Goal: Task Accomplishment & Management: Complete application form

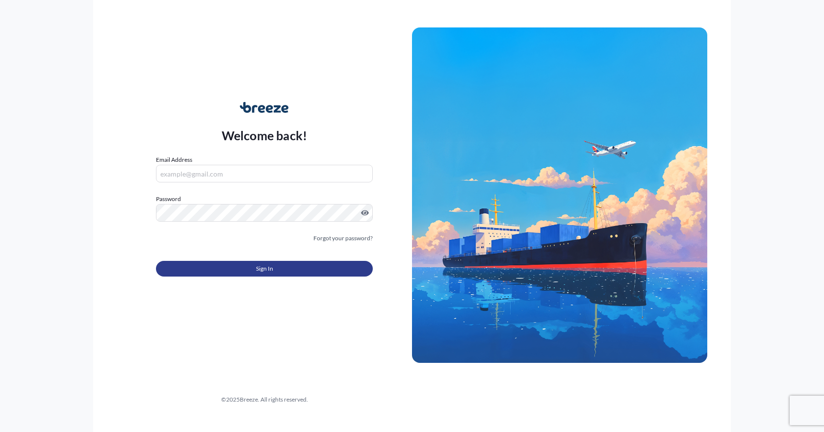
type input "[EMAIL_ADDRESS][DOMAIN_NAME]"
click at [249, 267] on button "Sign In" at bounding box center [264, 269] width 217 height 16
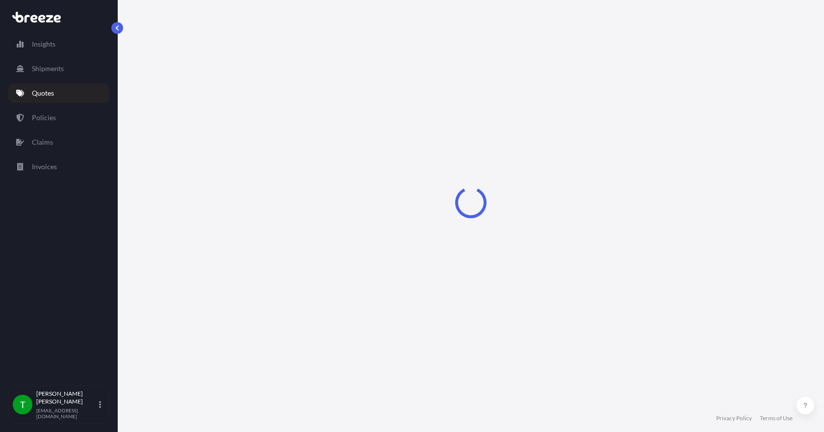
select select "Sea"
select select "1"
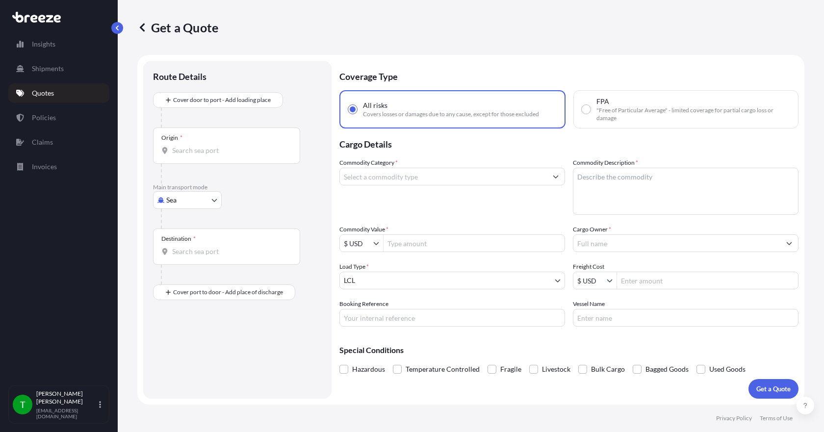
click at [187, 198] on body "Insights Shipments Quotes Policies Claims Invoices T [PERSON_NAME] [EMAIL_ADDRE…" at bounding box center [412, 216] width 824 height 432
click at [192, 256] on div "Road" at bounding box center [187, 261] width 61 height 18
select select "Road"
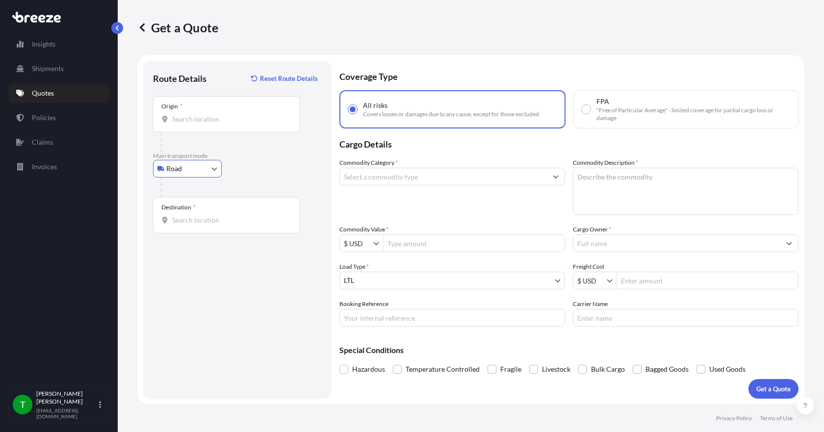
click at [185, 118] on input "Origin *" at bounding box center [230, 119] width 116 height 10
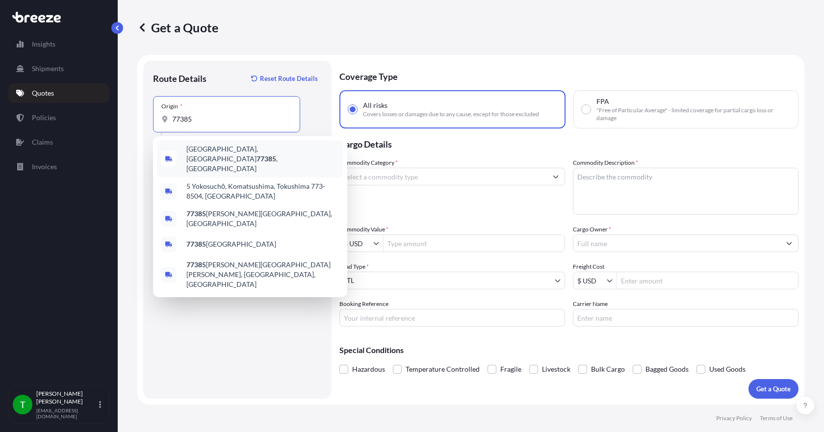
click at [219, 154] on span "[GEOGRAPHIC_DATA] , [GEOGRAPHIC_DATA]" at bounding box center [262, 158] width 153 height 29
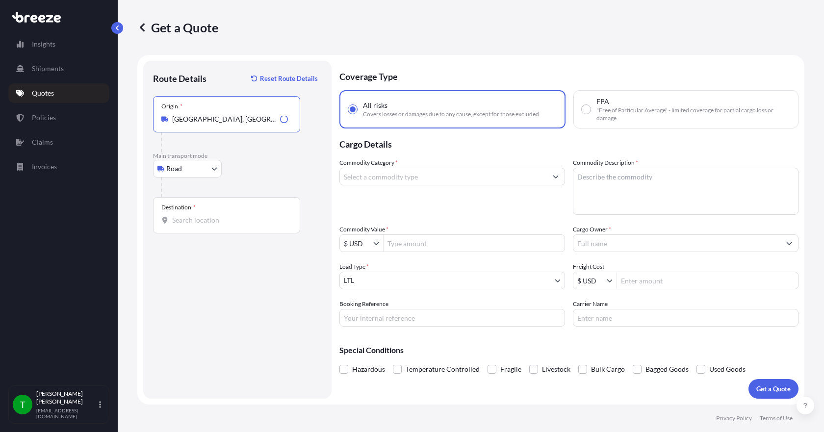
type input "[GEOGRAPHIC_DATA], [GEOGRAPHIC_DATA]"
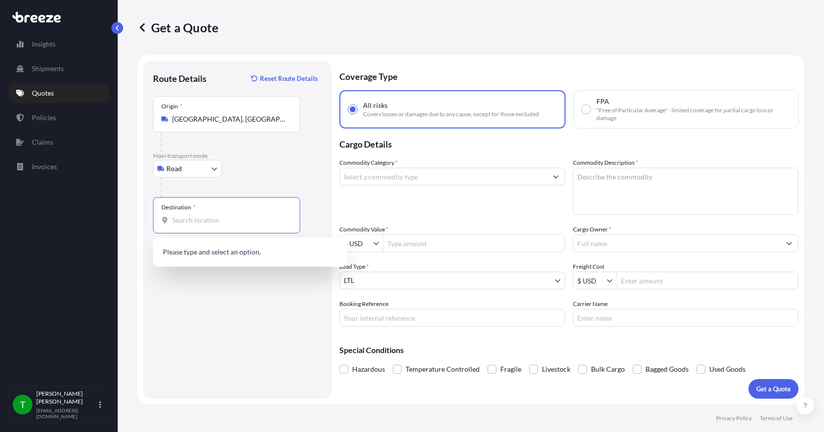
click at [206, 216] on input "Destination *" at bounding box center [230, 220] width 116 height 10
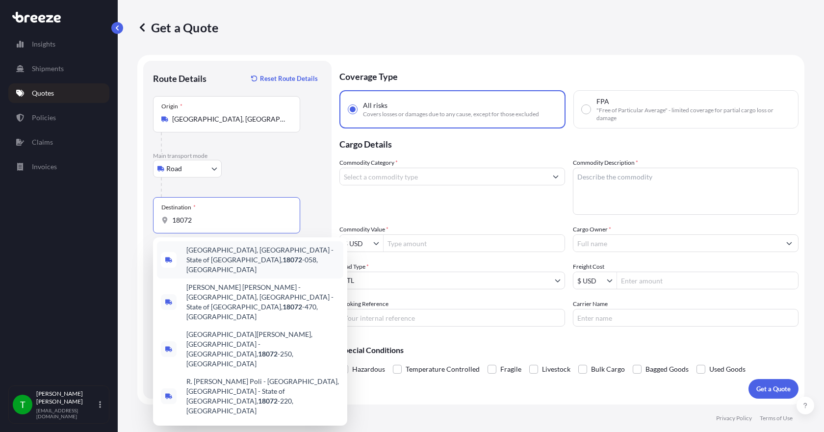
click at [210, 228] on div "Destination * 18072" at bounding box center [226, 215] width 147 height 36
click at [210, 225] on input "18072" at bounding box center [230, 220] width 116 height 10
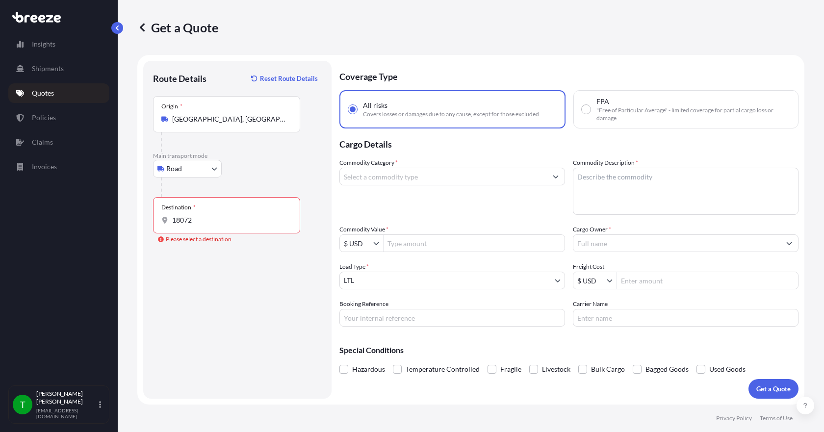
click at [210, 225] on div "Destination * 18072" at bounding box center [226, 215] width 147 height 36
click at [210, 225] on input "18072" at bounding box center [230, 220] width 116 height 10
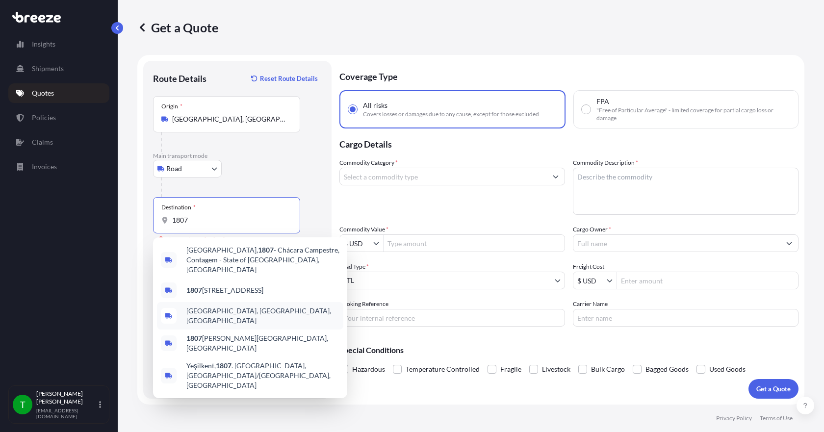
click at [218, 306] on span "[GEOGRAPHIC_DATA], [GEOGRAPHIC_DATA], [GEOGRAPHIC_DATA]" at bounding box center [262, 316] width 153 height 20
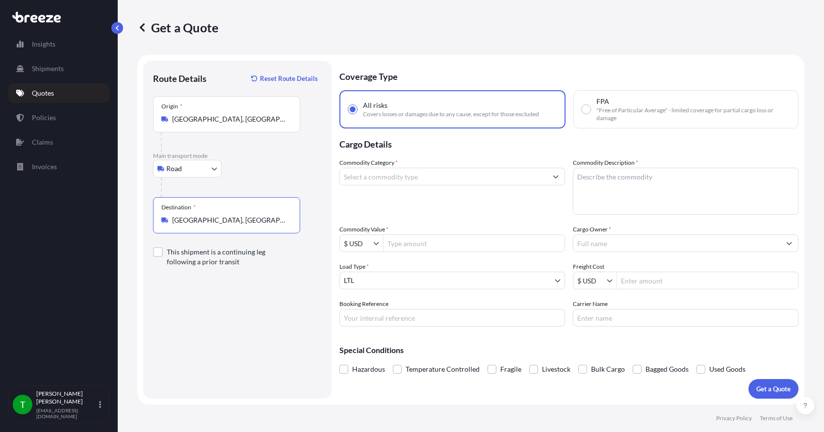
type input "[GEOGRAPHIC_DATA], [GEOGRAPHIC_DATA], [GEOGRAPHIC_DATA]"
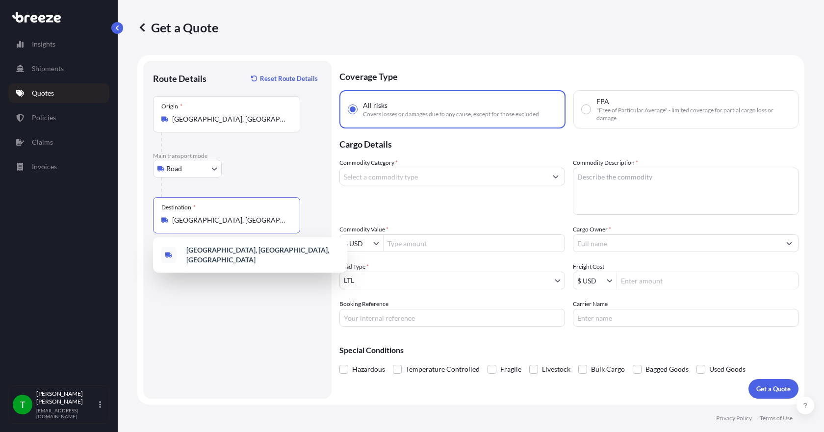
click at [479, 179] on input "Commodity Category *" at bounding box center [443, 177] width 207 height 18
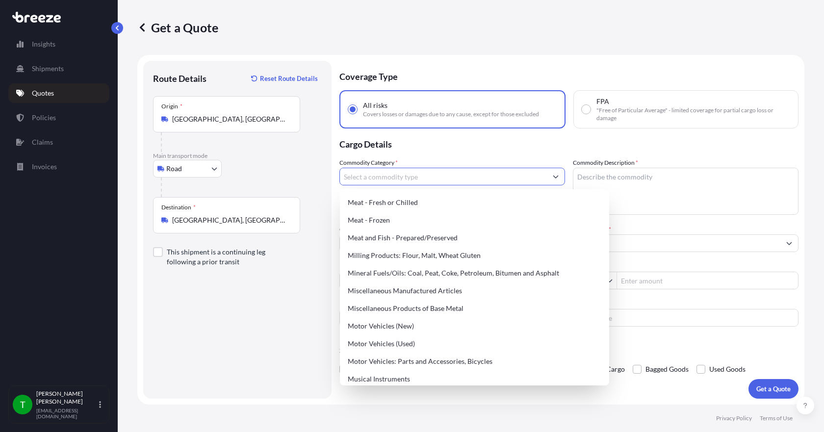
scroll to position [1324, 0]
click at [445, 293] on div "Miscellaneous Manufactured Articles" at bounding box center [474, 290] width 261 height 18
type input "Miscellaneous Manufactured Articles"
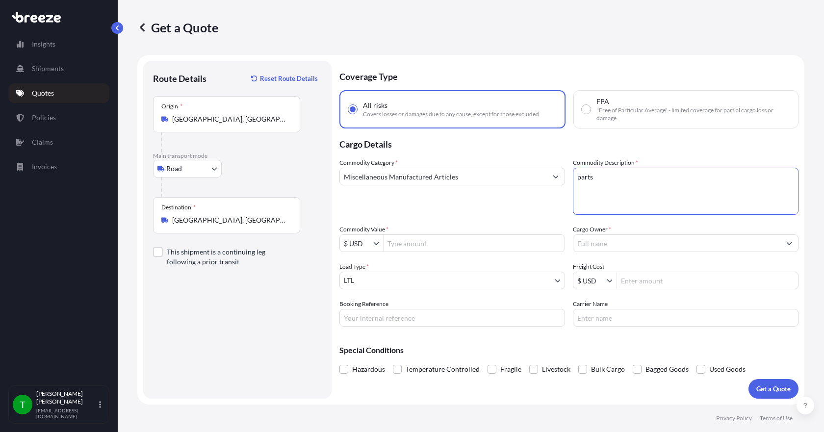
type textarea "parts"
type input "21,000"
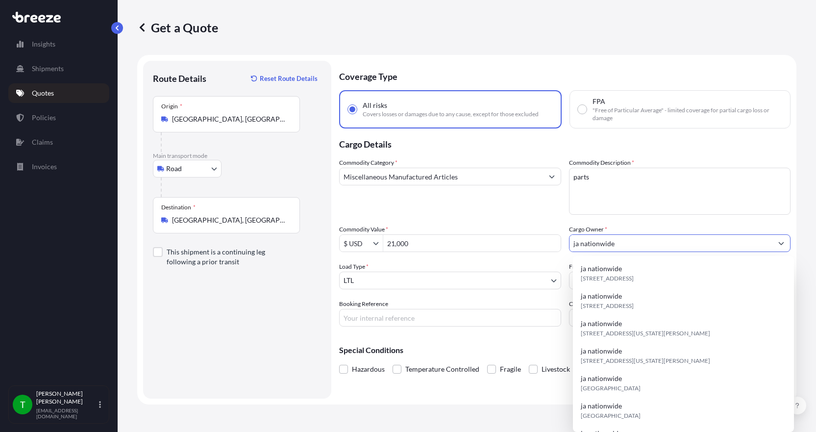
type input "ja nationwide"
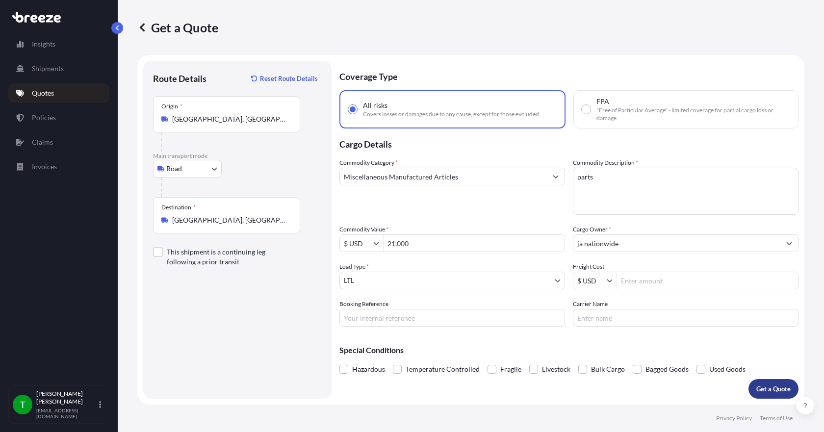
click at [765, 388] on p "Get a Quote" at bounding box center [773, 389] width 34 height 10
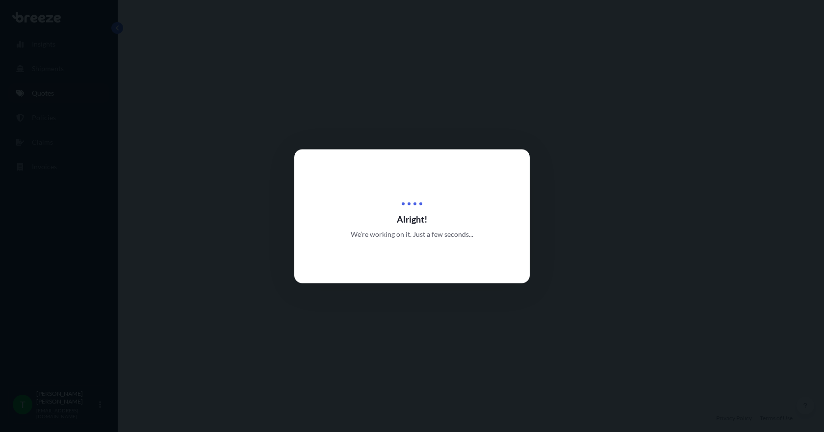
select select "Road"
select select "1"
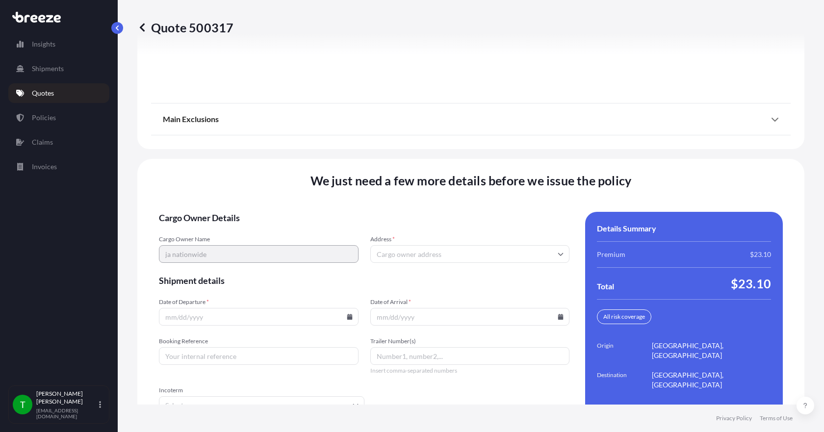
scroll to position [1284, 0]
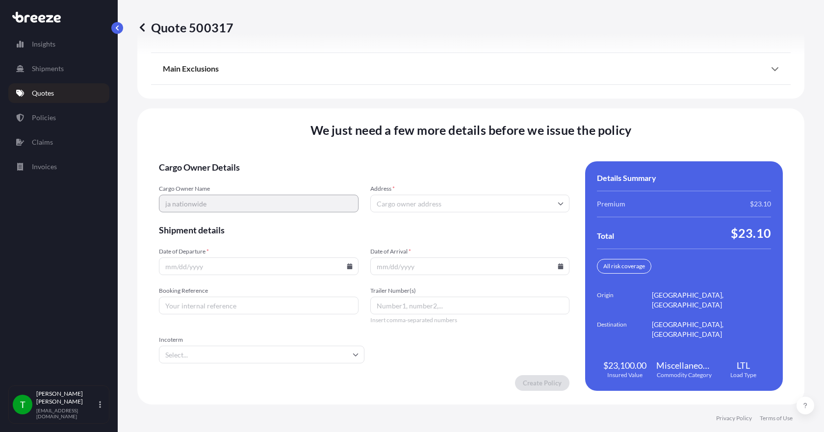
click at [394, 205] on input "Address *" at bounding box center [470, 204] width 200 height 18
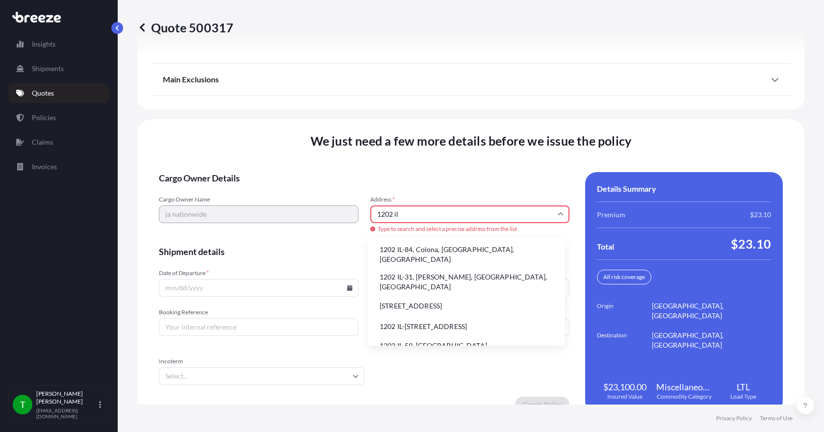
click at [427, 276] on li "1202 IL-31, [PERSON_NAME], [GEOGRAPHIC_DATA], [GEOGRAPHIC_DATA]" at bounding box center [466, 281] width 189 height 25
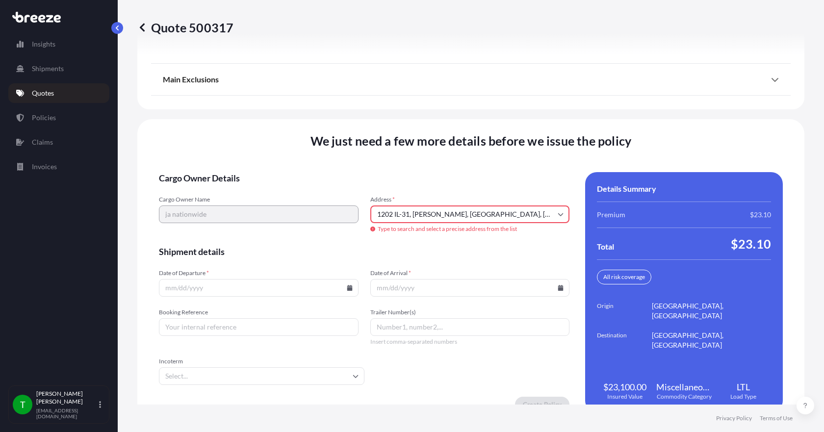
type input "[STREET_ADDRESS][PERSON_NAME]"
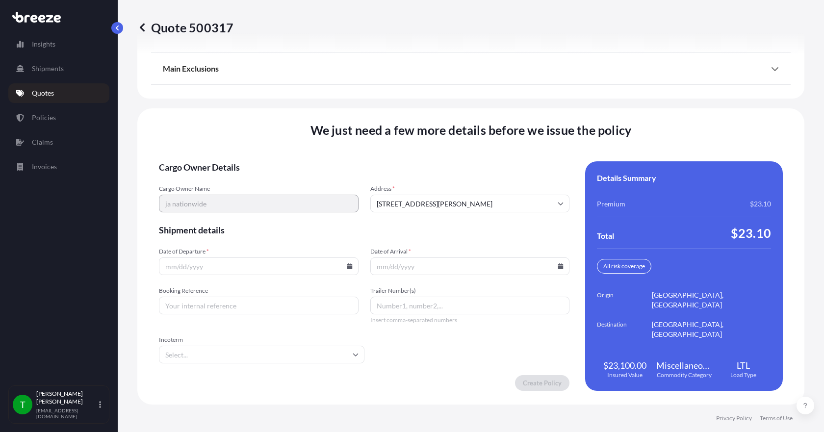
click at [347, 267] on icon at bounding box center [349, 266] width 5 height 6
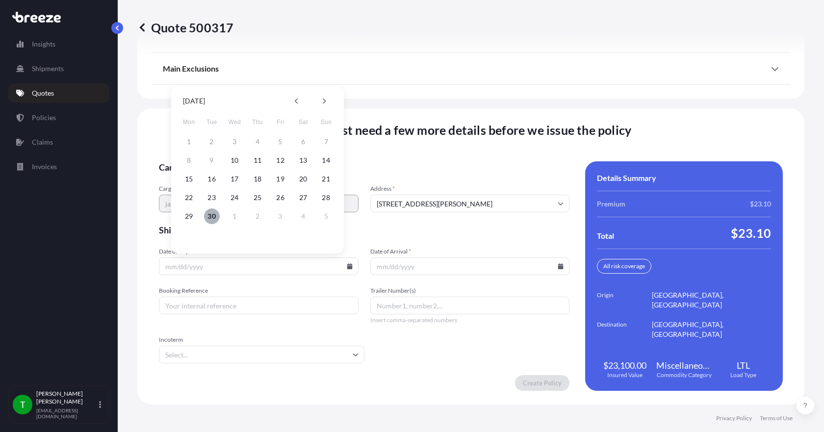
click at [210, 214] on button "30" at bounding box center [212, 216] width 16 height 16
type input "[DATE]"
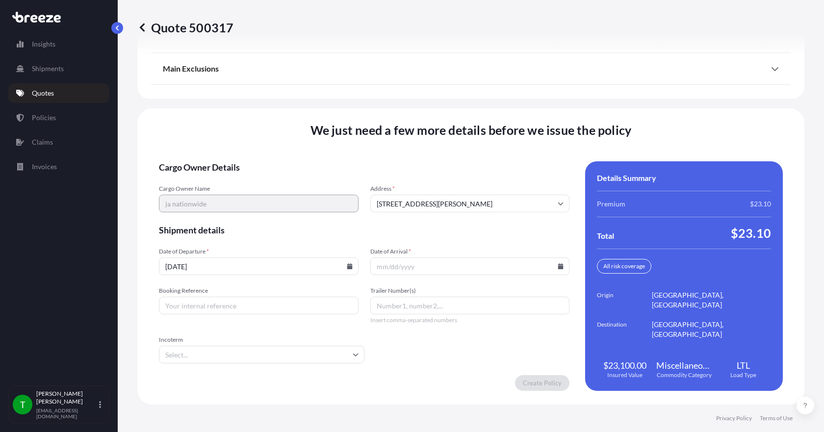
click at [558, 264] on icon at bounding box center [560, 266] width 5 height 6
click at [533, 105] on button at bounding box center [533, 101] width 16 height 16
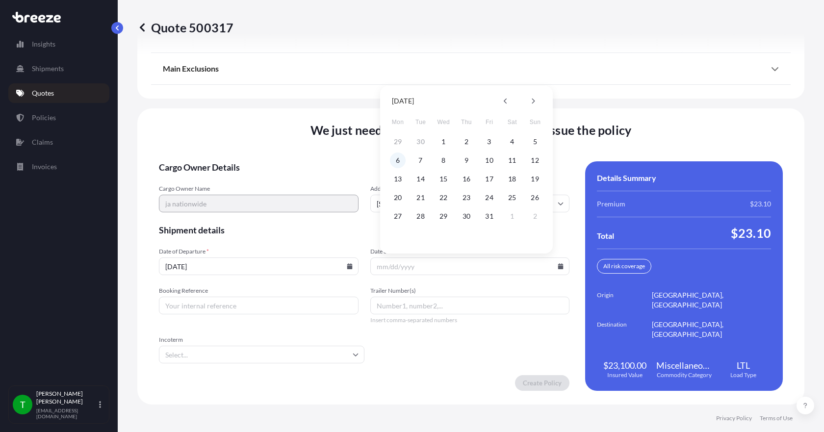
click at [399, 164] on button "6" at bounding box center [398, 160] width 16 height 16
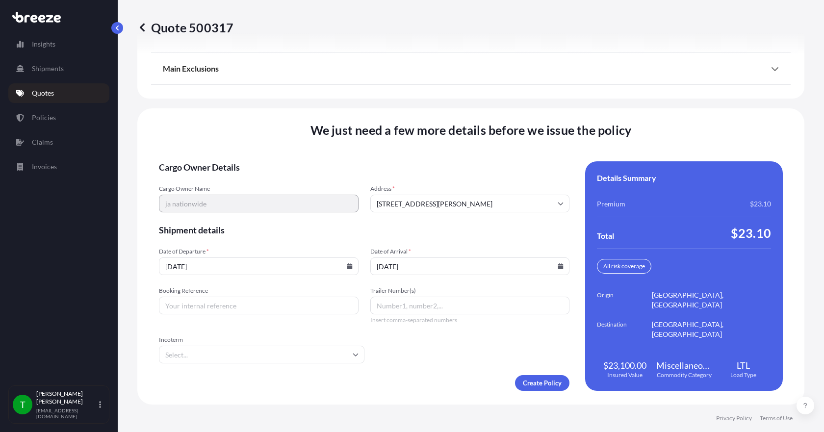
type input "[DATE]"
click at [236, 310] on input "Booking Reference" at bounding box center [259, 306] width 200 height 18
type input "350386"
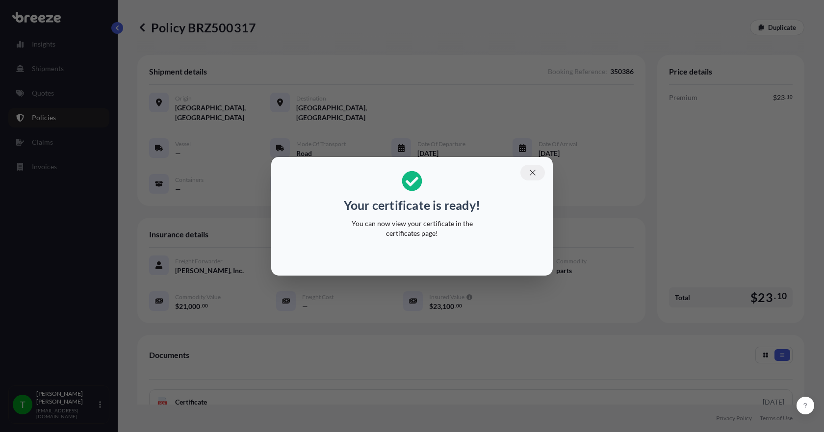
click at [532, 173] on icon "button" at bounding box center [532, 172] width 9 height 9
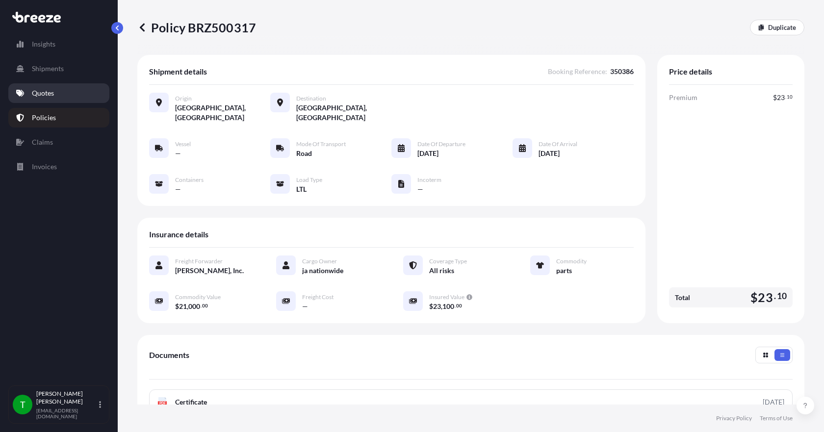
click at [39, 94] on p "Quotes" at bounding box center [43, 93] width 22 height 10
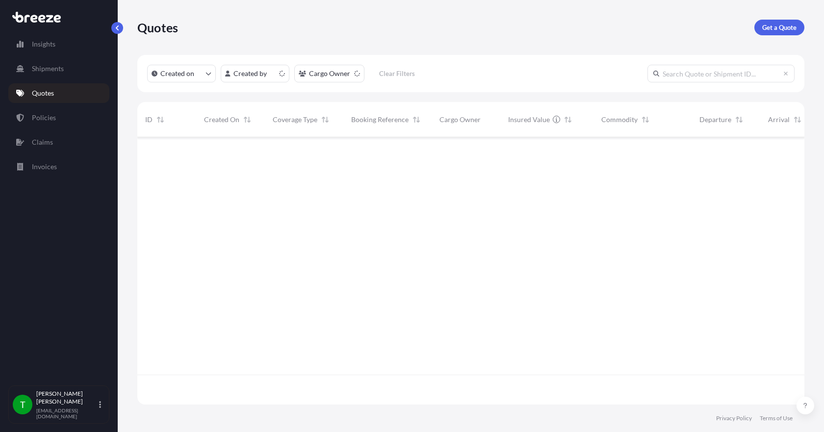
scroll to position [265, 659]
click at [781, 32] on p "Get a Quote" at bounding box center [779, 28] width 34 height 10
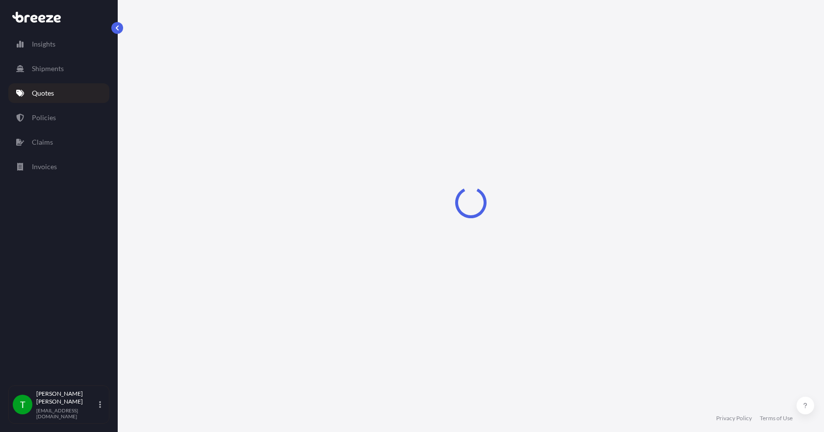
select select "Sea"
select select "1"
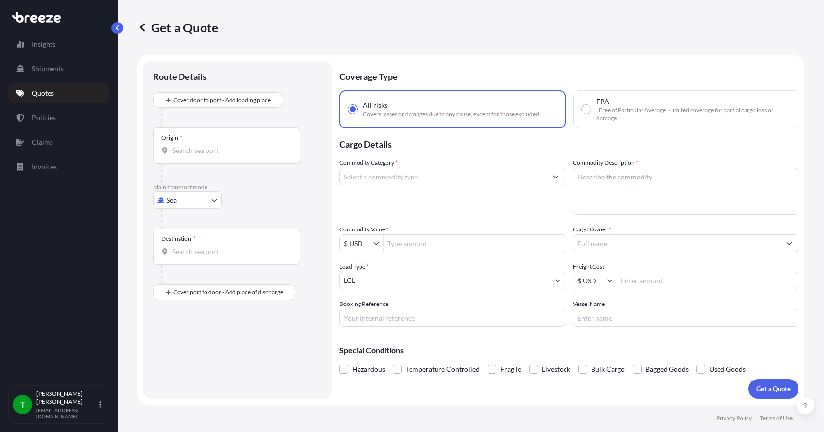
click at [214, 151] on input "Origin *" at bounding box center [230, 151] width 116 height 10
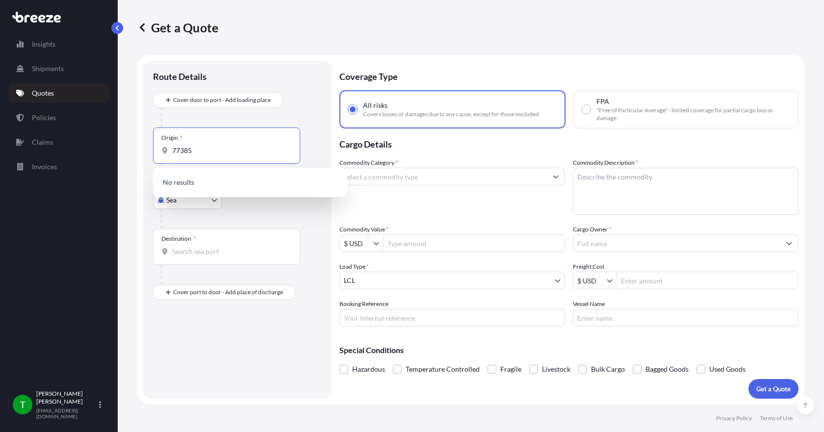
type input "77385"
click at [260, 224] on div at bounding box center [241, 219] width 161 height 20
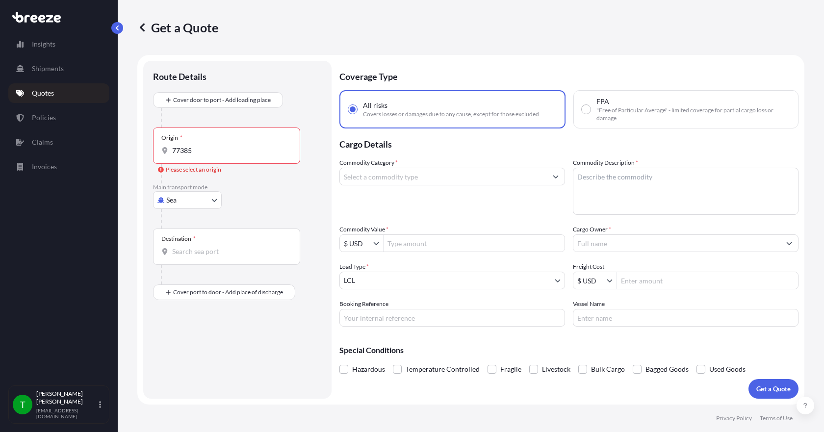
click at [213, 200] on body "Insights Shipments Quotes Policies Claims Invoices T [PERSON_NAME] [EMAIL_ADDRE…" at bounding box center [412, 216] width 824 height 432
click at [182, 262] on span "Road" at bounding box center [180, 261] width 16 height 10
select select "Road"
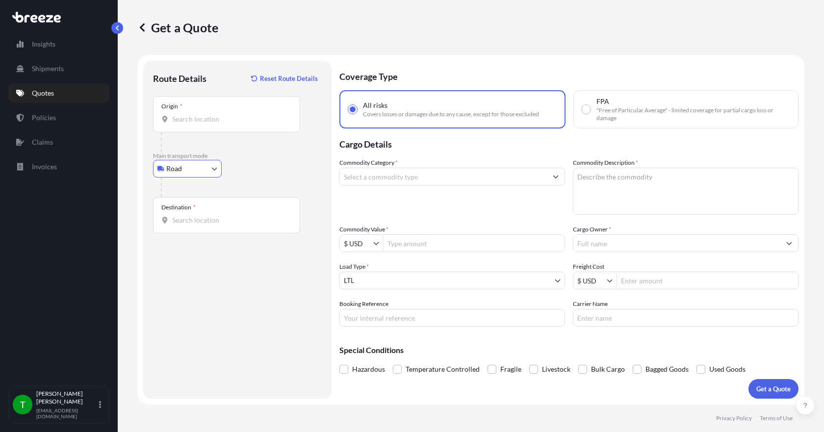
click at [203, 123] on input "Origin *" at bounding box center [230, 119] width 116 height 10
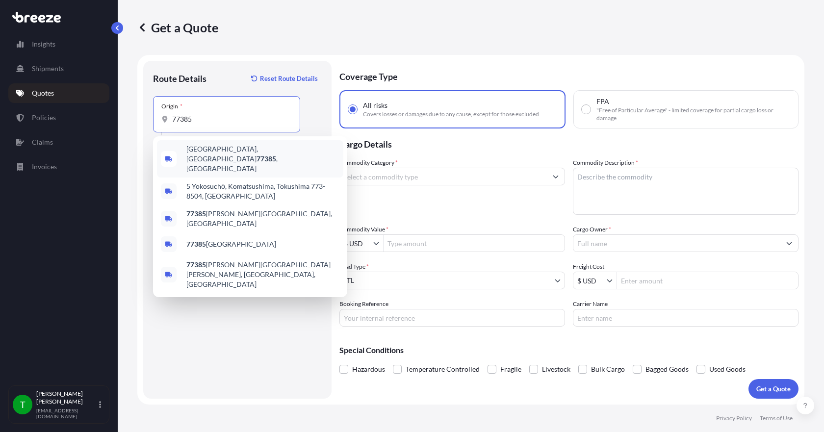
click at [199, 149] on span "[GEOGRAPHIC_DATA] , [GEOGRAPHIC_DATA]" at bounding box center [262, 158] width 153 height 29
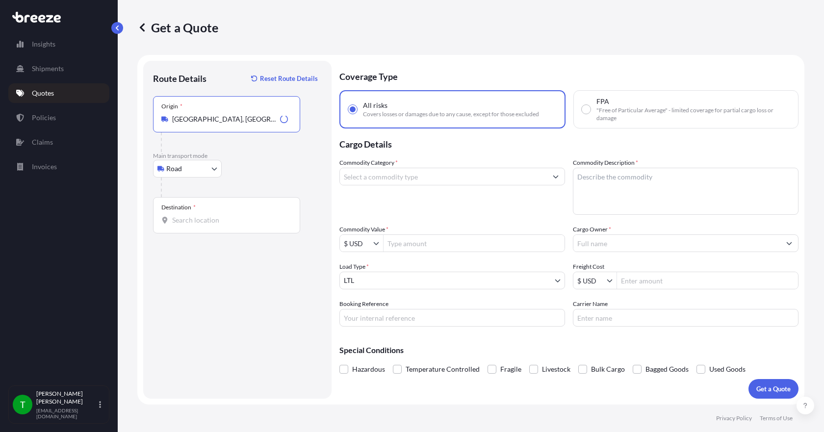
type input "[GEOGRAPHIC_DATA], [GEOGRAPHIC_DATA]"
click at [181, 228] on div "Destination *" at bounding box center [226, 215] width 147 height 36
click at [181, 225] on input "Destination *" at bounding box center [230, 220] width 116 height 10
type input "[GEOGRAPHIC_DATA], IN 46793, [GEOGRAPHIC_DATA]"
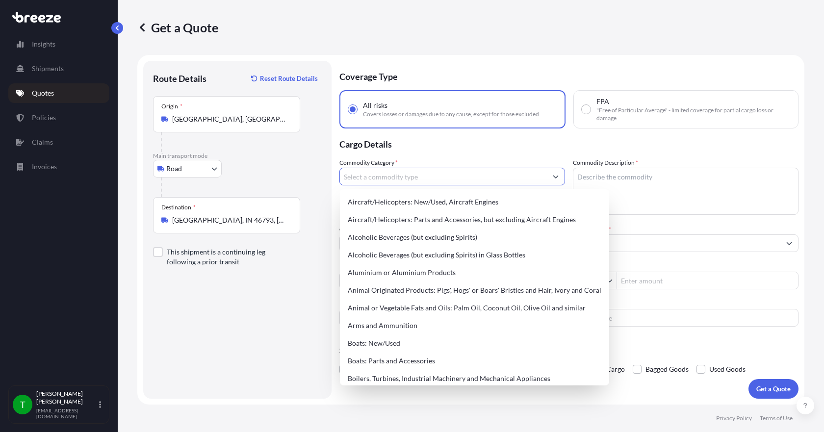
click at [372, 174] on input "Commodity Category *" at bounding box center [443, 177] width 207 height 18
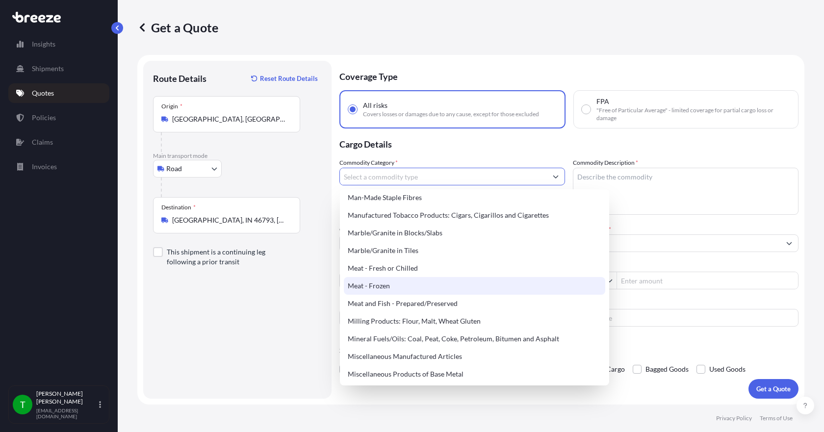
scroll to position [1275, 0]
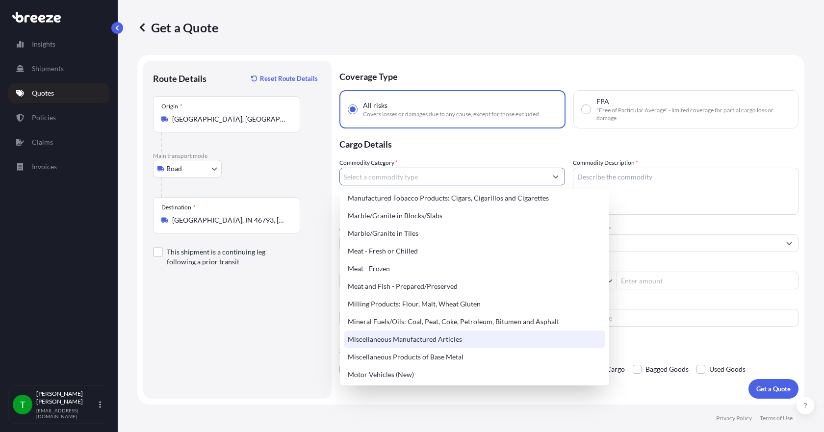
click at [404, 339] on div "Miscellaneous Manufactured Articles" at bounding box center [474, 339] width 261 height 18
type input "Miscellaneous Manufactured Articles"
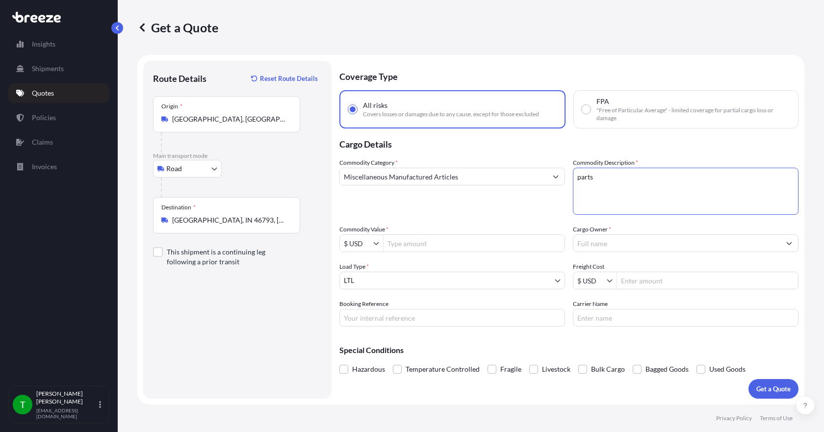
type textarea "parts"
type input "12,600"
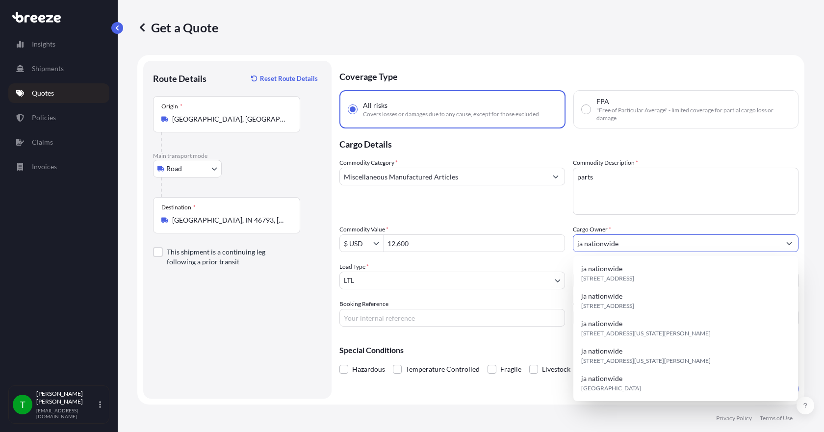
type input "ja nationwide"
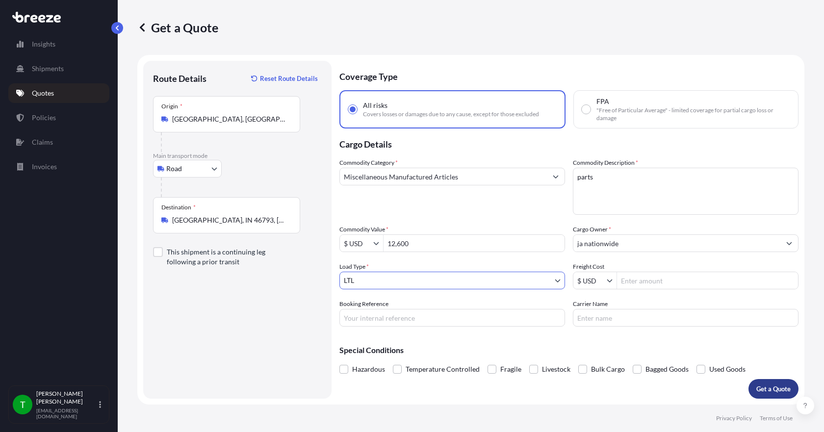
click at [782, 384] on p "Get a Quote" at bounding box center [773, 389] width 34 height 10
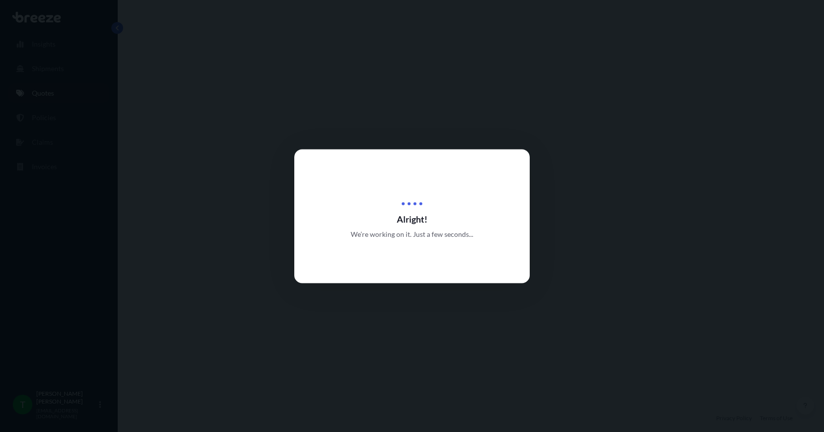
select select "Road"
select select "1"
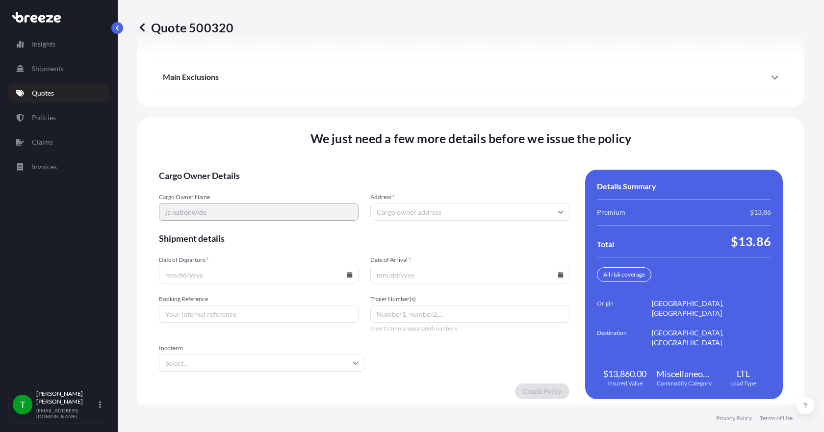
scroll to position [1284, 0]
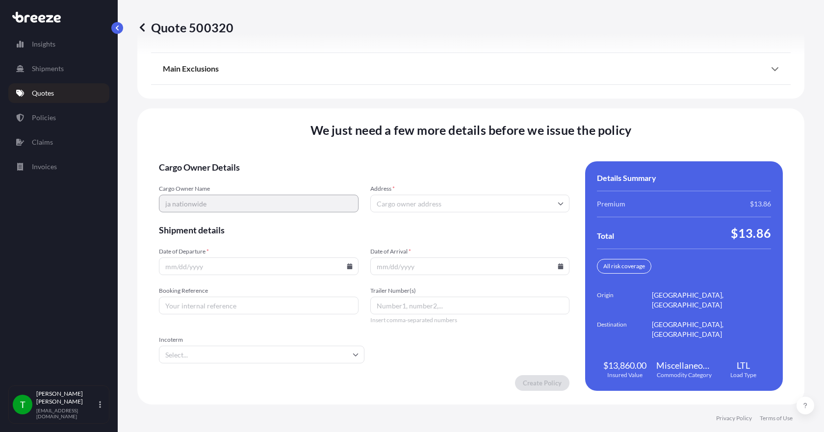
click at [393, 202] on input "Address *" at bounding box center [470, 204] width 200 height 18
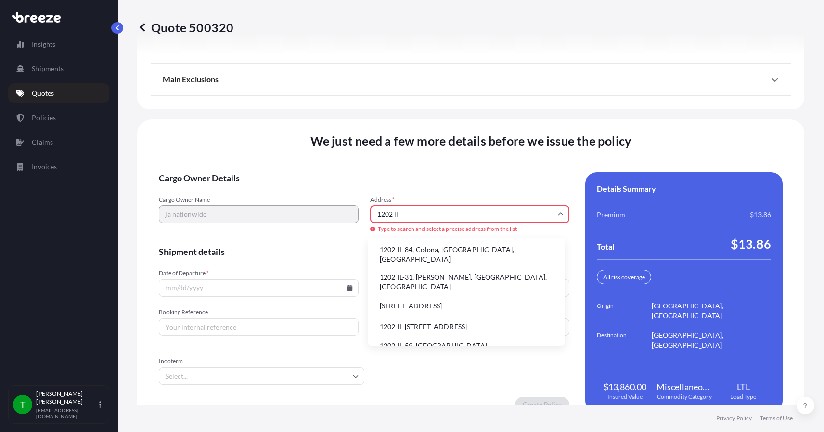
click at [410, 273] on li "1202 IL-31, [PERSON_NAME], [GEOGRAPHIC_DATA], [GEOGRAPHIC_DATA]" at bounding box center [466, 281] width 189 height 25
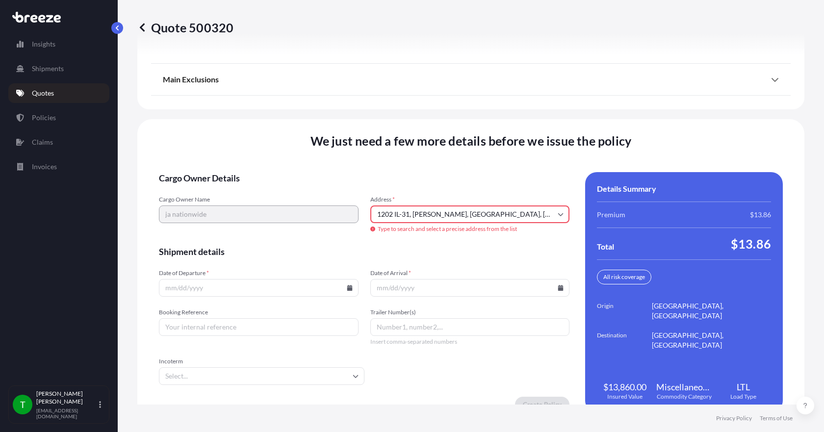
type input "[STREET_ADDRESS][PERSON_NAME]"
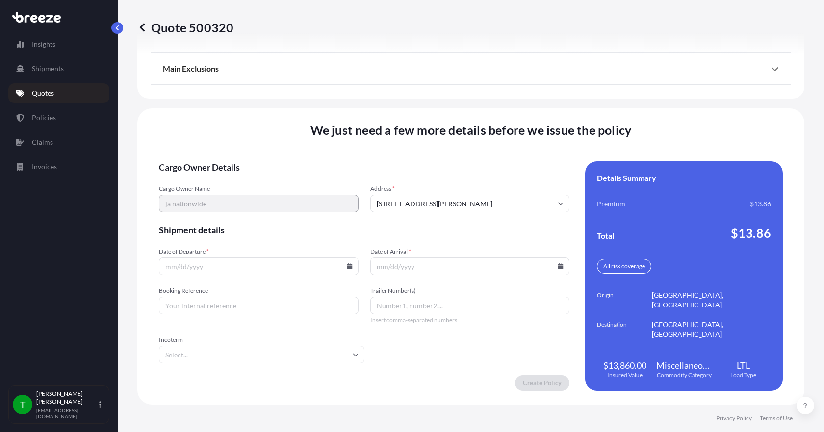
click at [347, 268] on icon at bounding box center [349, 266] width 5 height 6
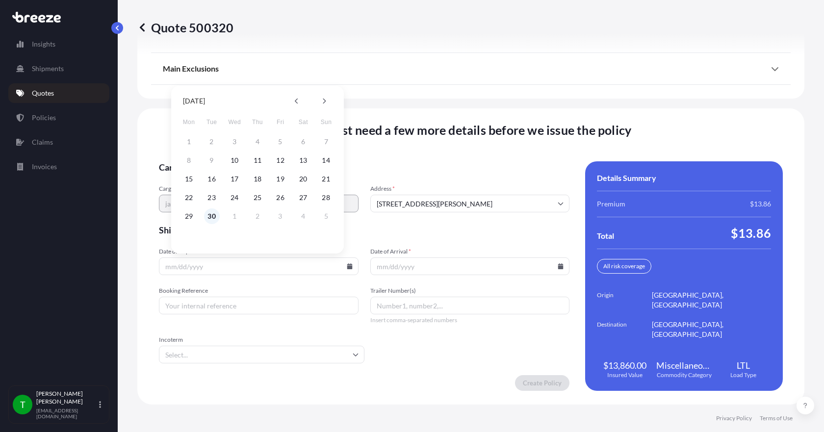
click at [215, 214] on button "30" at bounding box center [212, 216] width 16 height 16
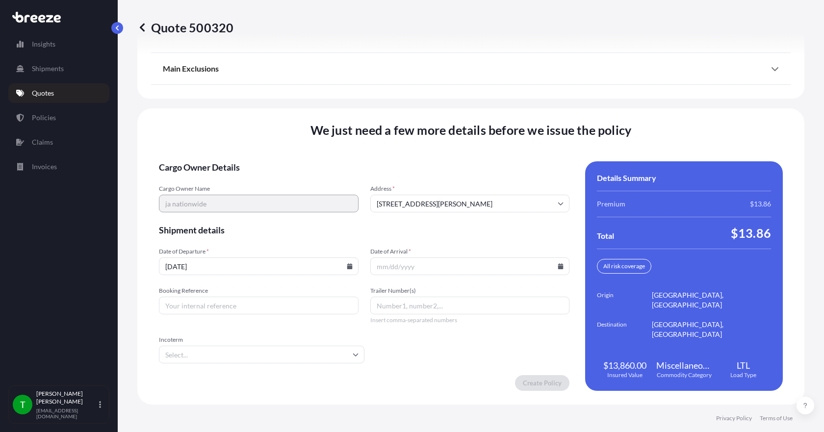
type input "[DATE]"
click at [557, 267] on icon at bounding box center [560, 266] width 6 height 6
click at [490, 215] on button "3" at bounding box center [489, 216] width 16 height 16
type input "[DATE]"
click at [301, 307] on input "Booking Reference" at bounding box center [259, 306] width 200 height 18
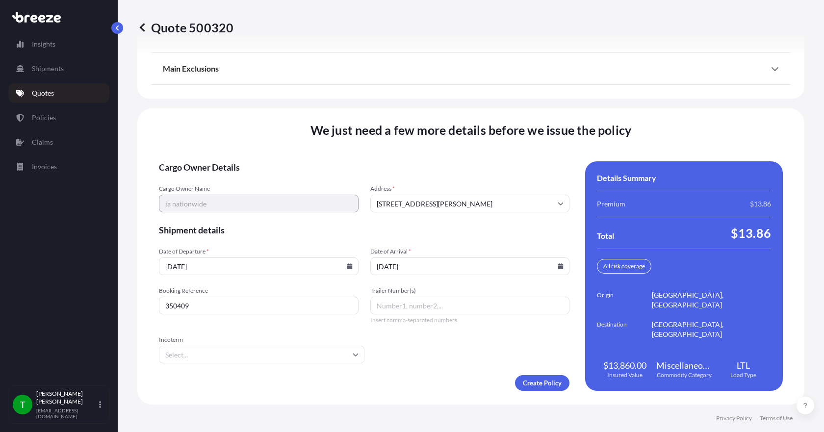
type input "350409"
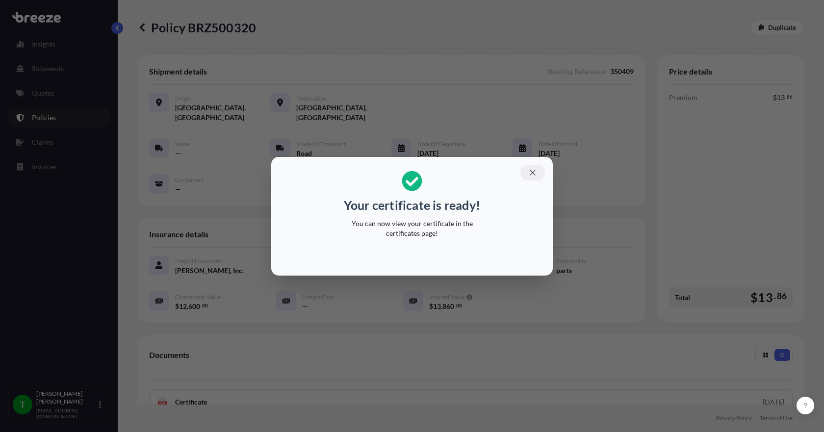
click at [531, 173] on icon "button" at bounding box center [532, 172] width 9 height 9
